Goal: Information Seeking & Learning: Learn about a topic

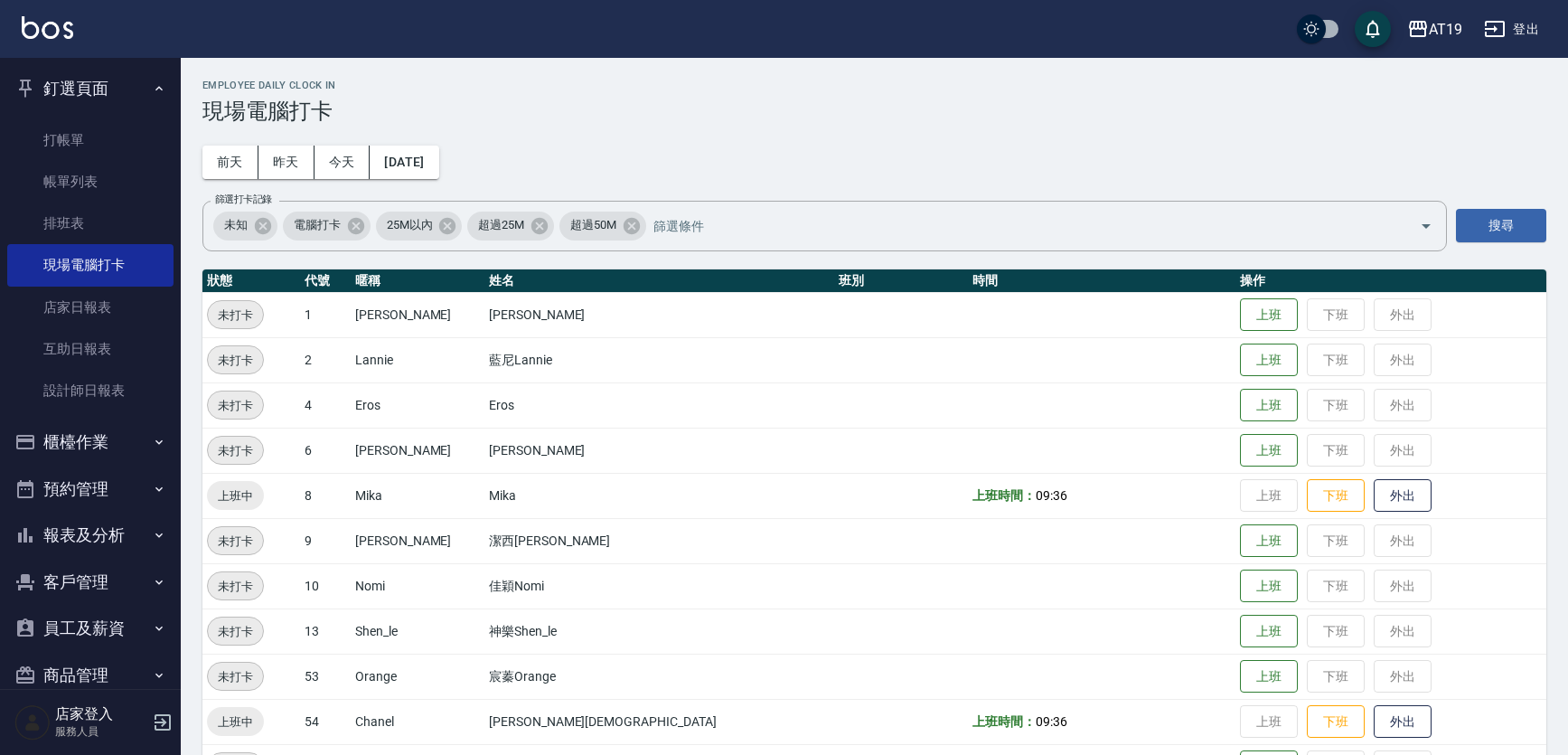
scroll to position [55, 0]
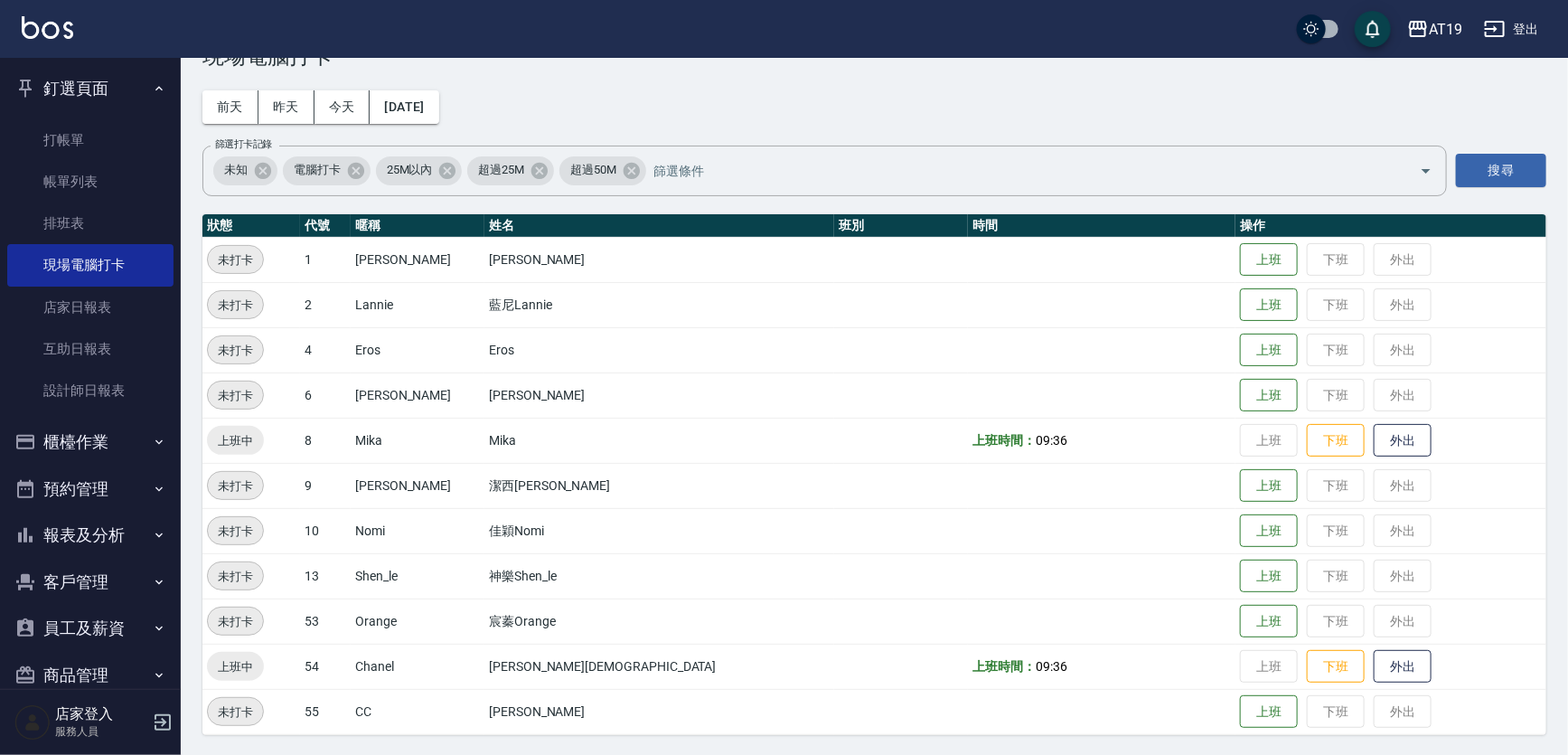
click at [162, 722] on icon "button" at bounding box center [162, 722] width 17 height 17
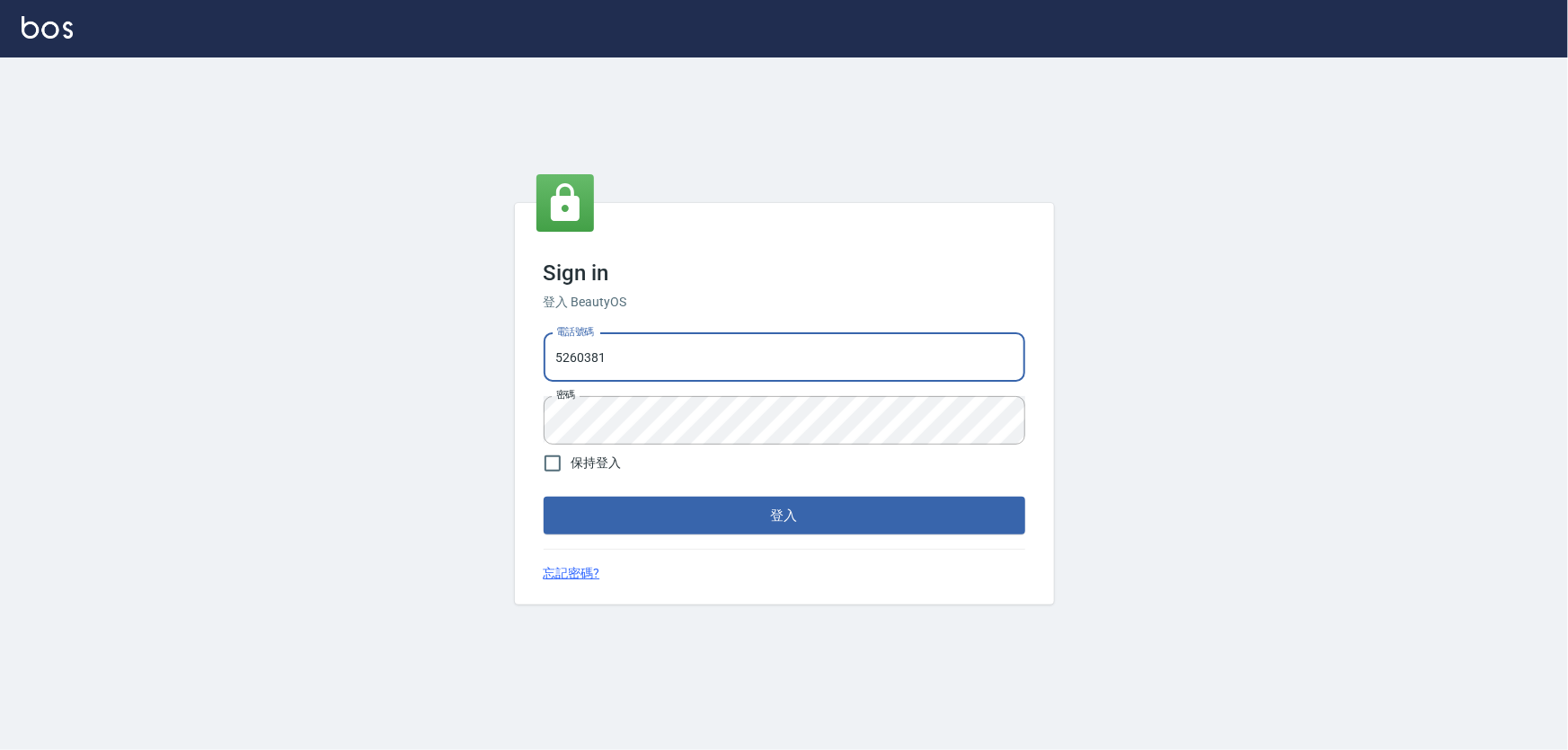
drag, startPoint x: 662, startPoint y: 368, endPoint x: 483, endPoint y: 386, distance: 179.9
click at [483, 386] on div "Sign in 登入 BeautyOS 電話號碼 [PHONE_NUMBER] 電話號碼 密碼 密碼 保持登入 登入 忘記密碼?" at bounding box center [784, 403] width 1568 height 692
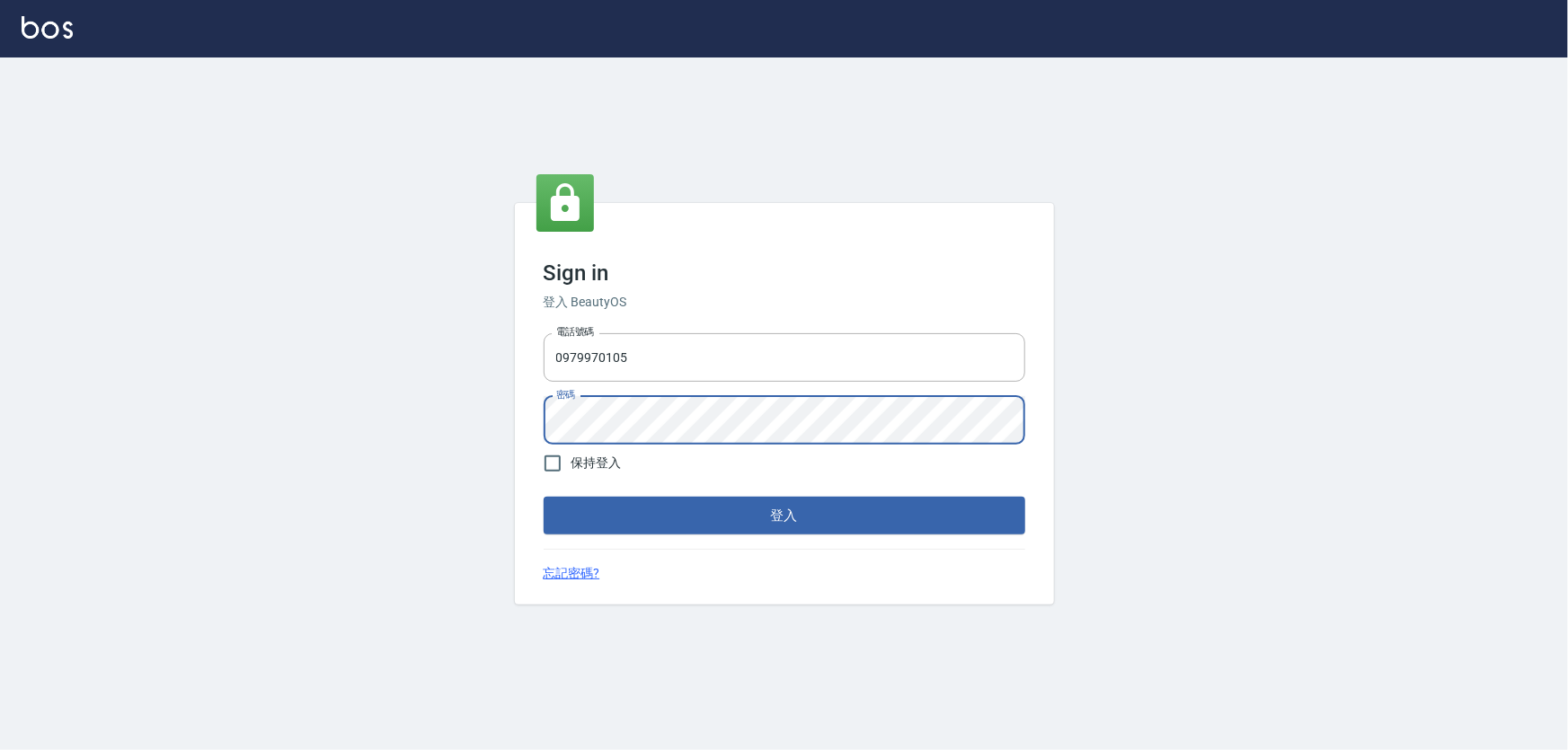
click at [544, 497] on button "登入" at bounding box center [784, 515] width 482 height 38
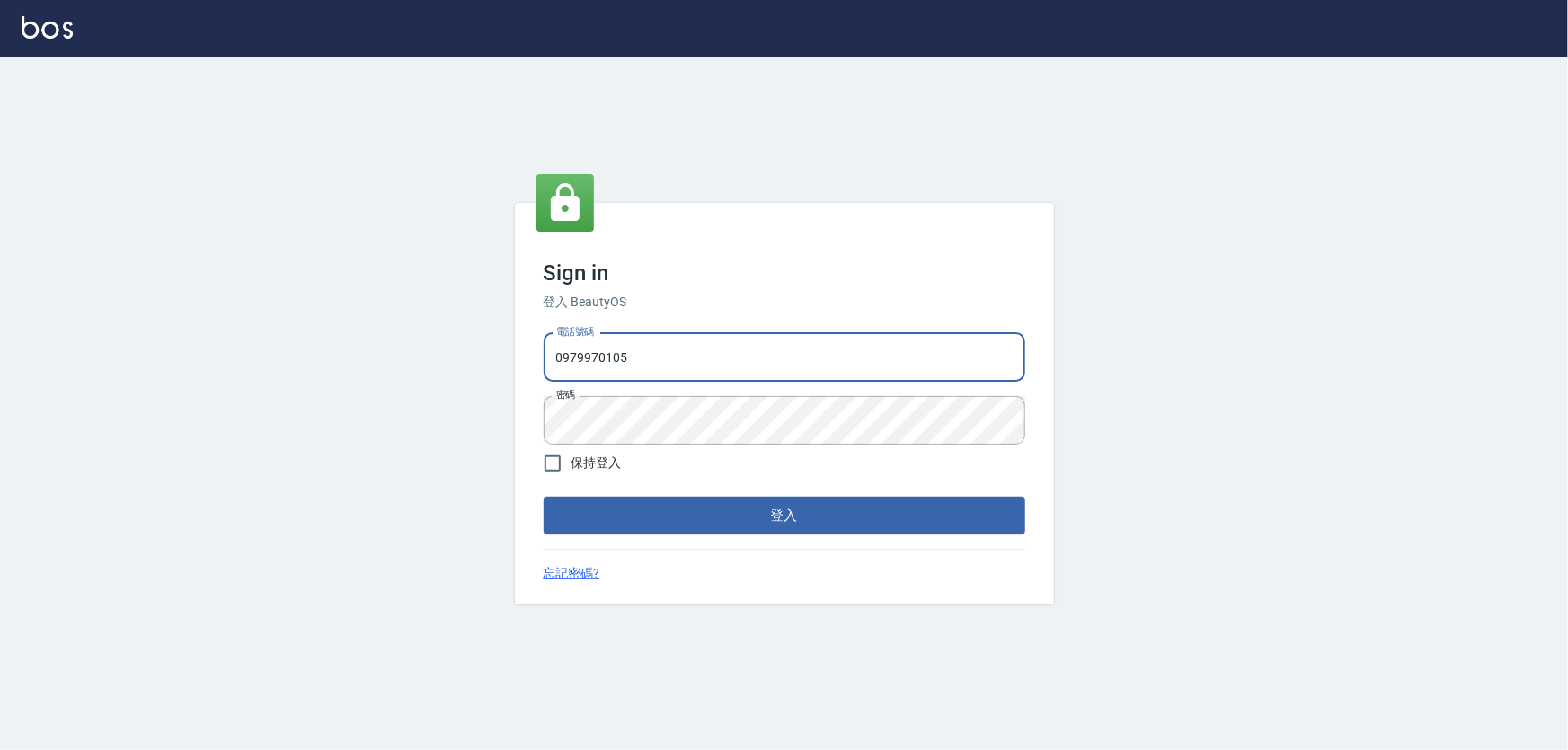
click at [577, 356] on input "0979970105" at bounding box center [784, 357] width 482 height 48
type input "0989970105"
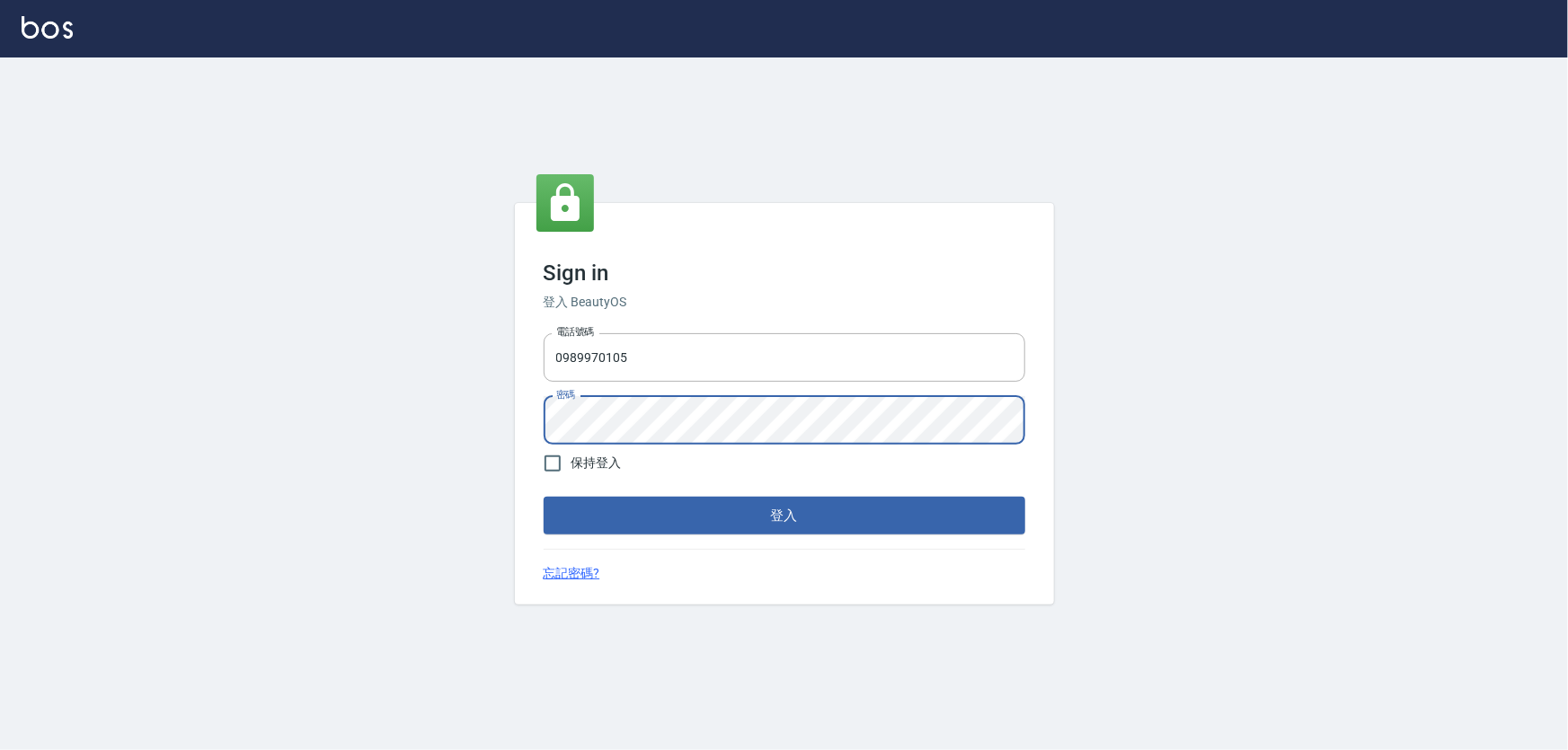
click at [513, 425] on div "Sign in 登入 BeautyOS 電話號碼 0989970105 電話號碼 密碼 密碼 保持登入 登入 忘記密碼?" at bounding box center [784, 403] width 1568 height 692
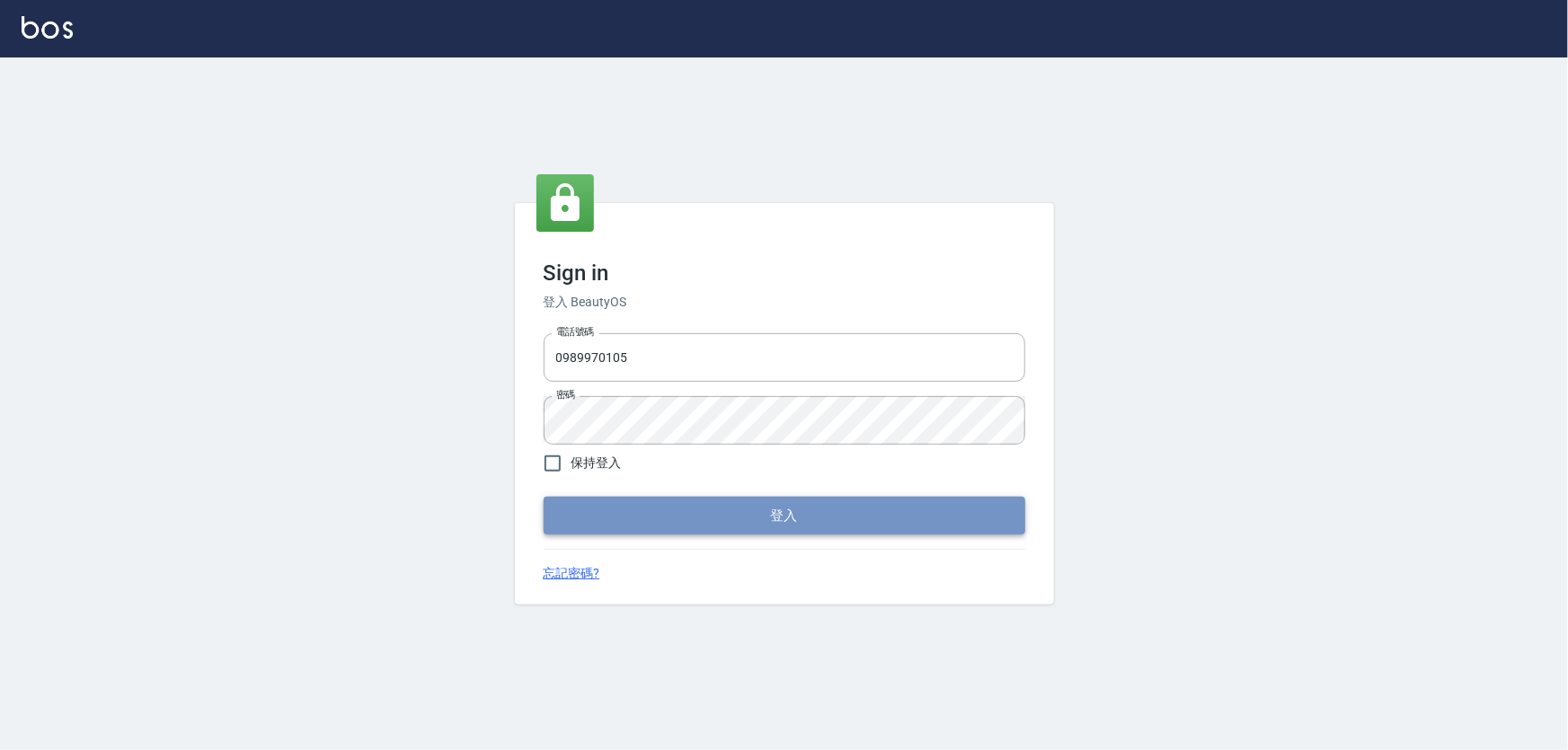
click at [582, 512] on button "登入" at bounding box center [784, 515] width 482 height 38
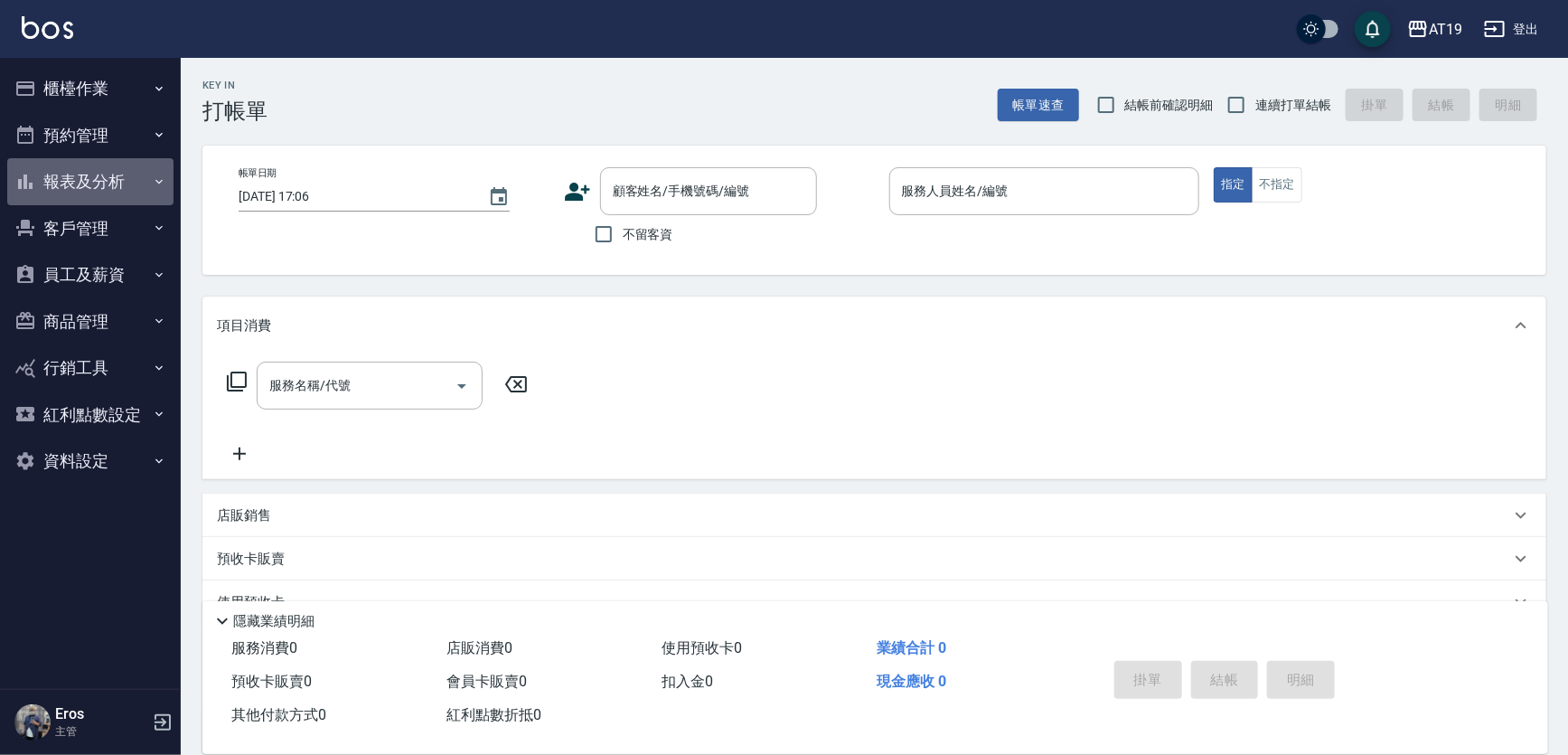
click at [87, 189] on button "報表及分析" at bounding box center [89, 182] width 166 height 47
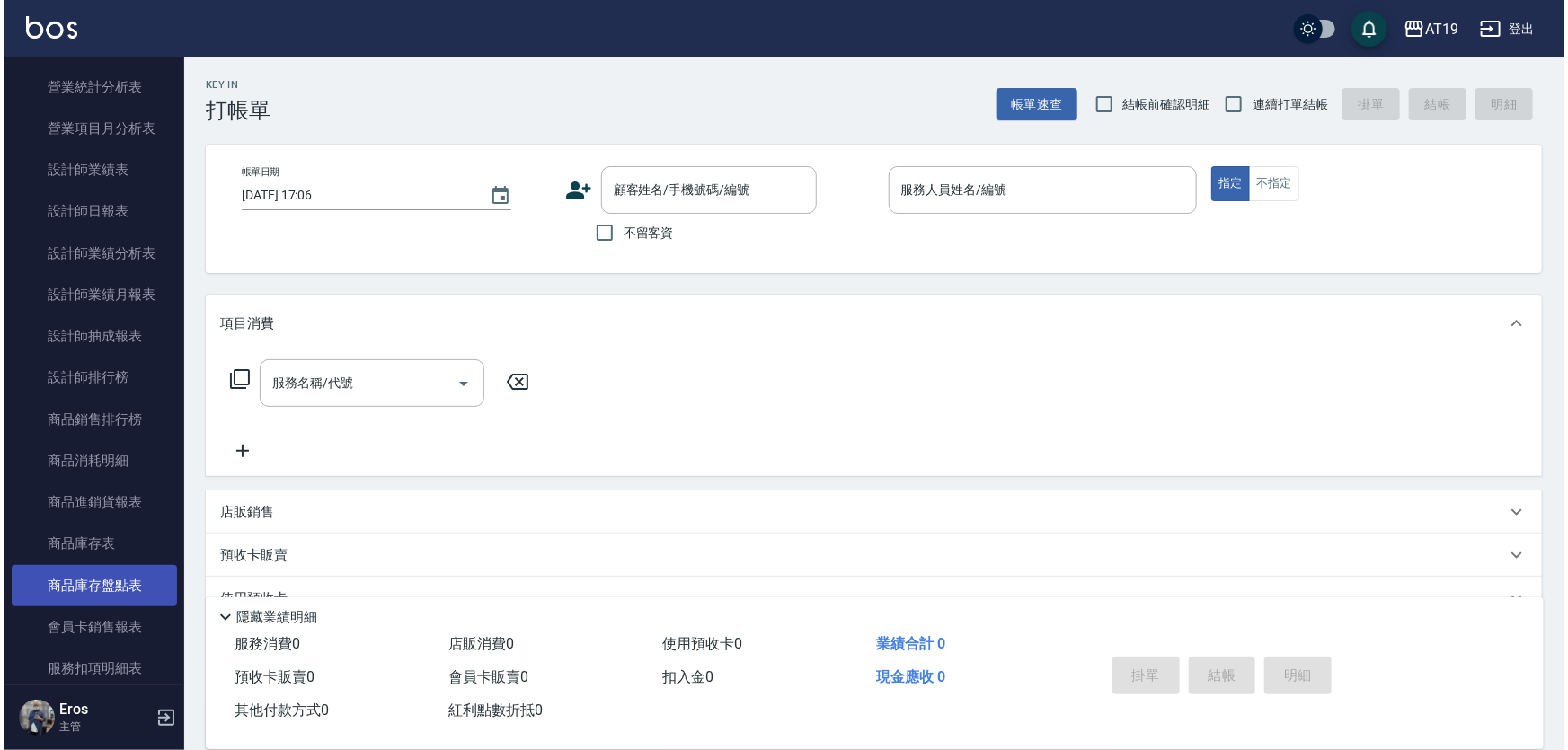
scroll to position [735, 0]
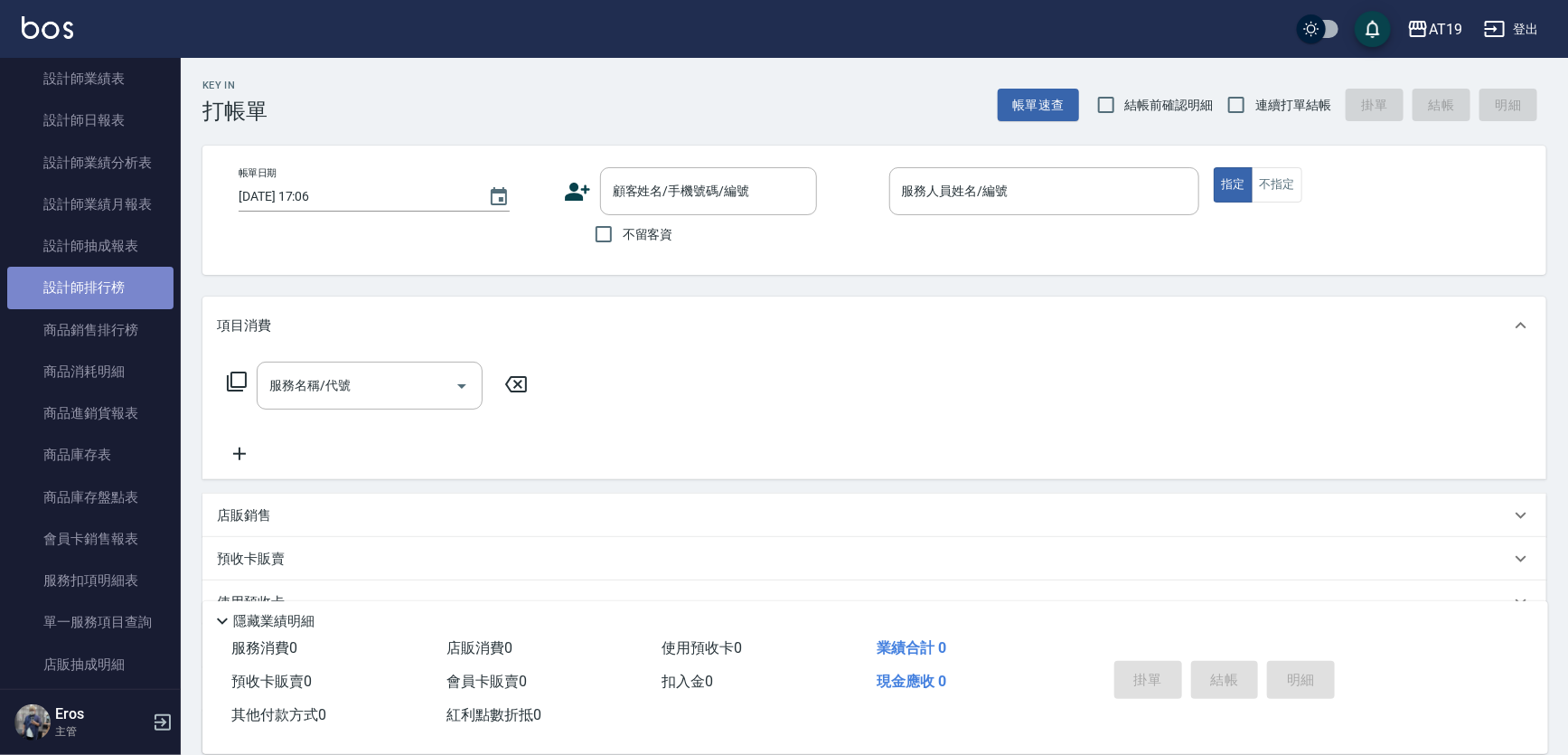
click at [98, 283] on link "設計師排行榜" at bounding box center [89, 287] width 166 height 42
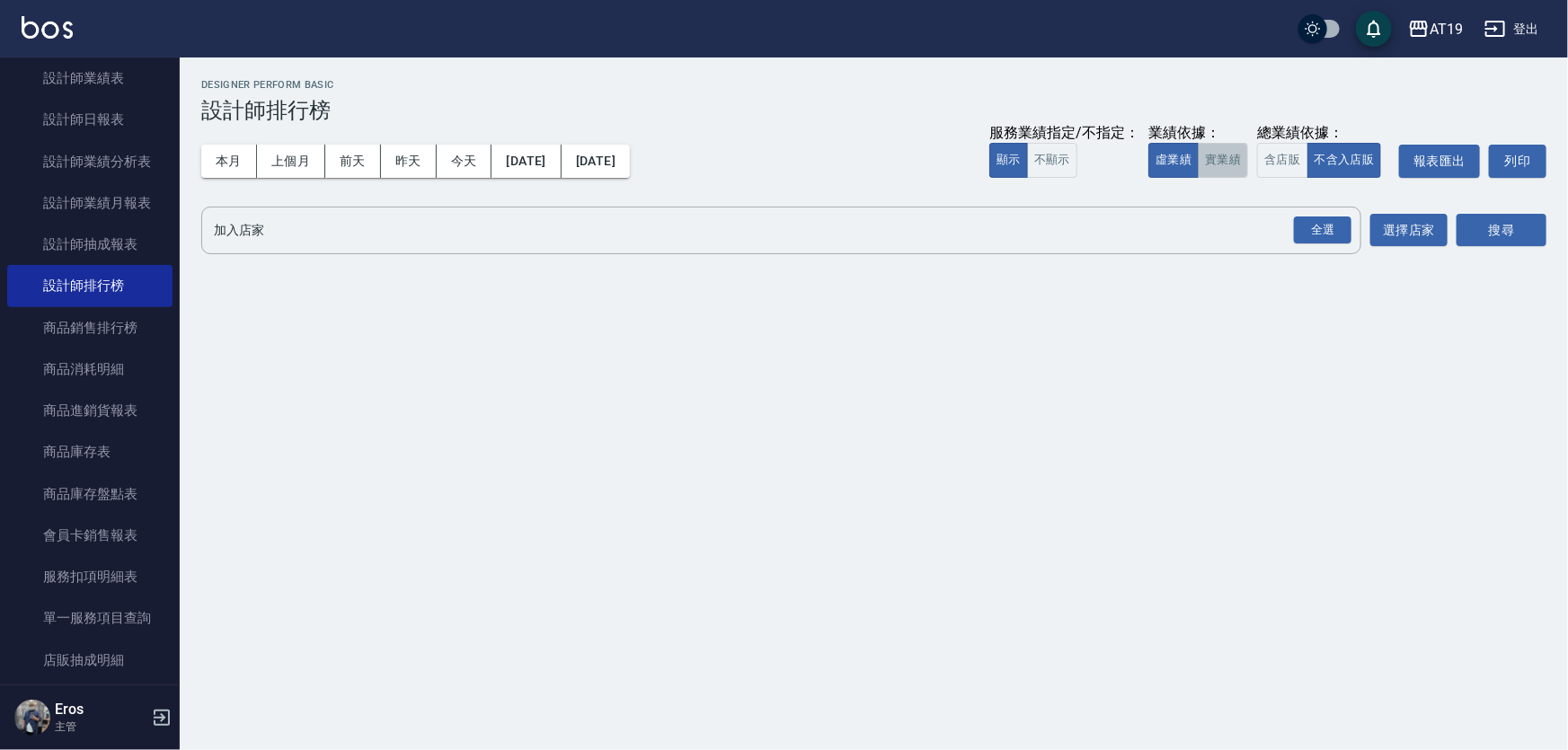
click at [1233, 159] on button "實業績" at bounding box center [1222, 160] width 50 height 35
click at [1323, 226] on div "全選" at bounding box center [1323, 230] width 58 height 28
click at [1498, 238] on button "搜尋" at bounding box center [1500, 231] width 90 height 33
